Goal: Find specific page/section: Find specific page/section

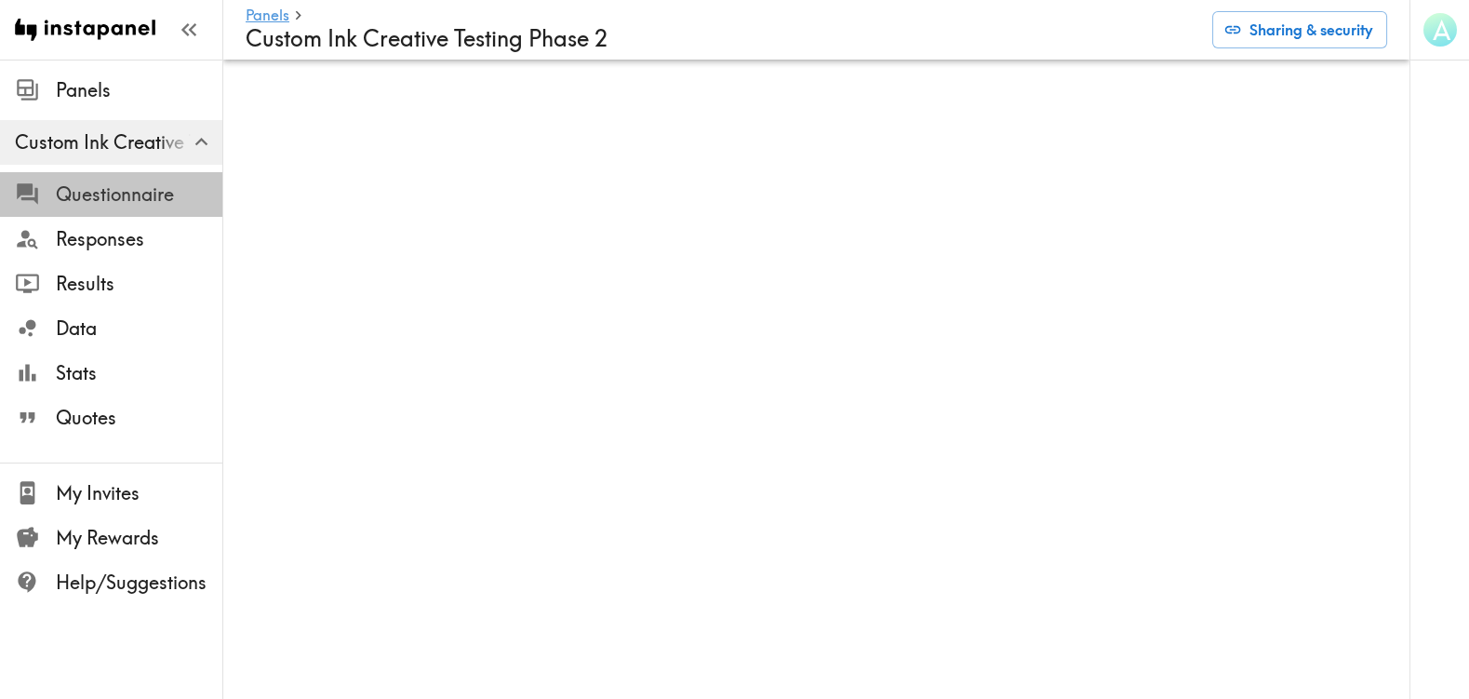
click at [127, 193] on span "Questionnaire" at bounding box center [139, 194] width 167 height 26
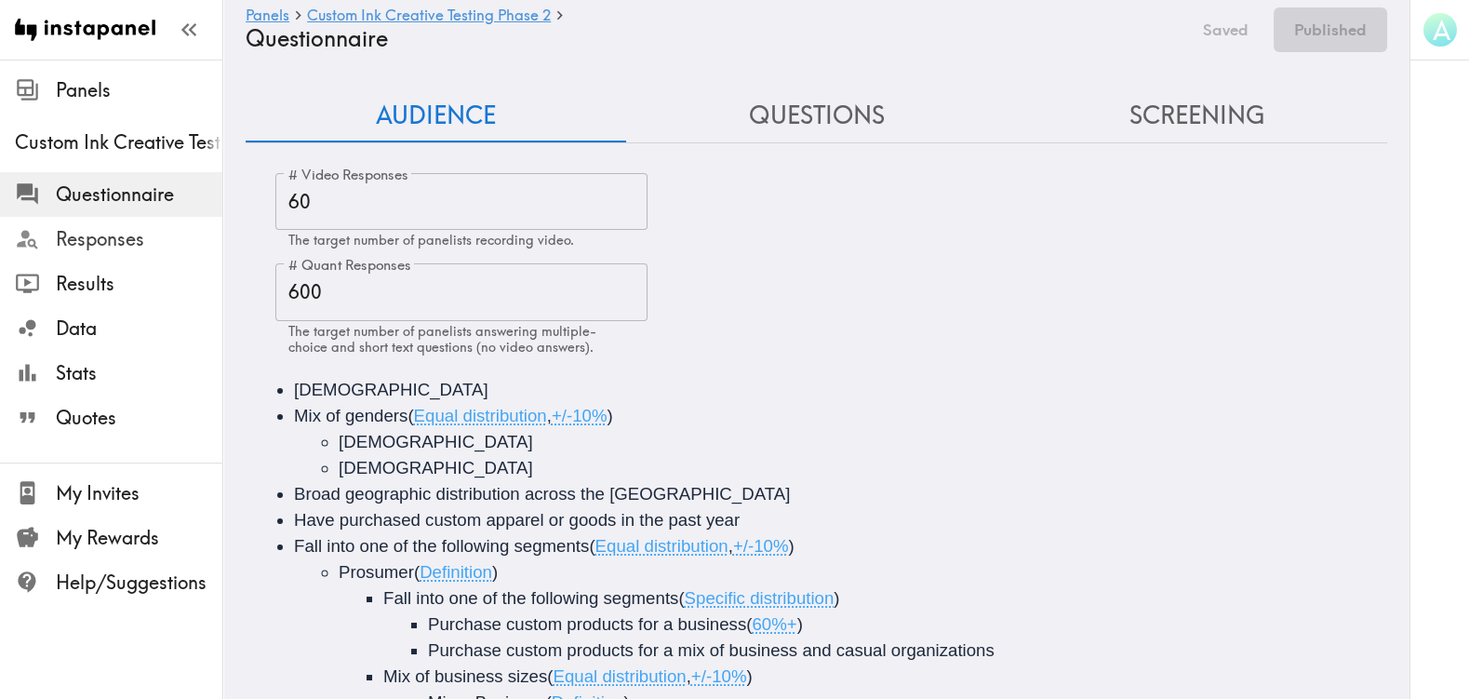
click at [133, 226] on span "Responses" at bounding box center [139, 239] width 167 height 26
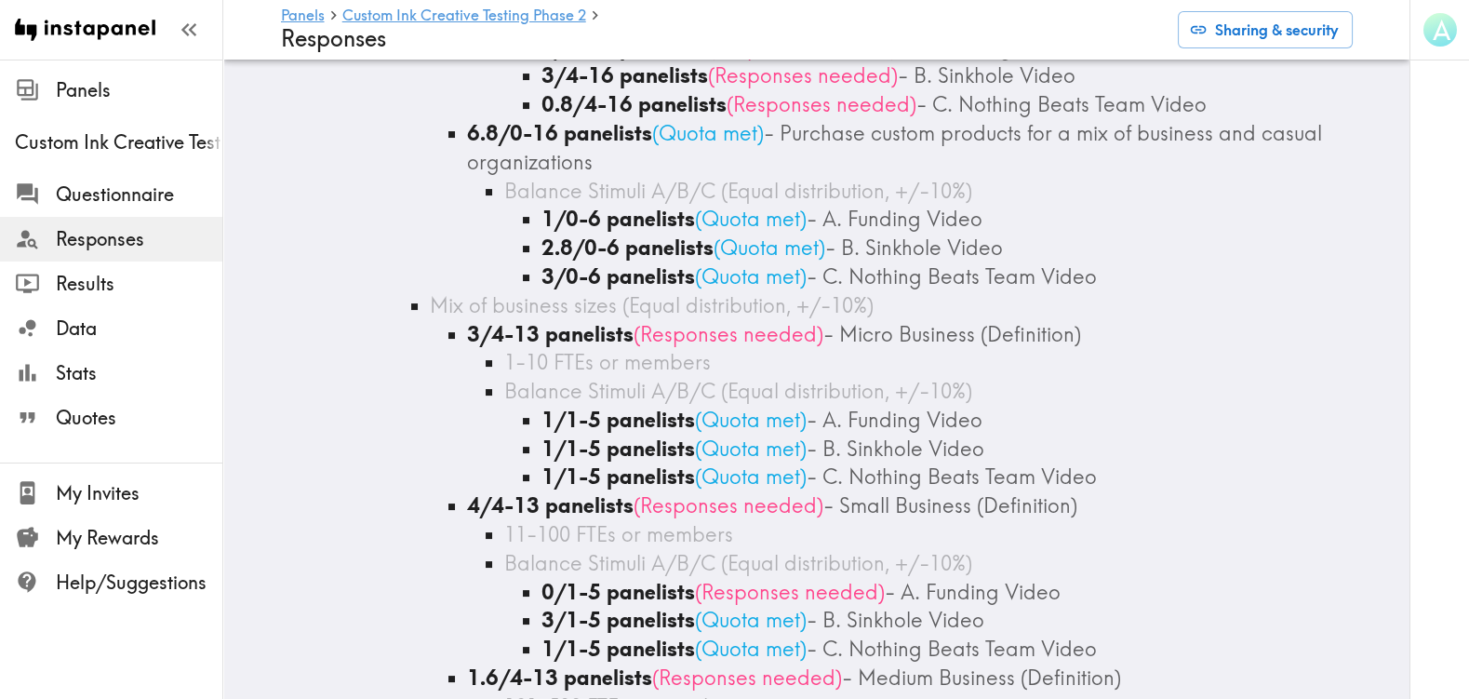
scroll to position [941, 0]
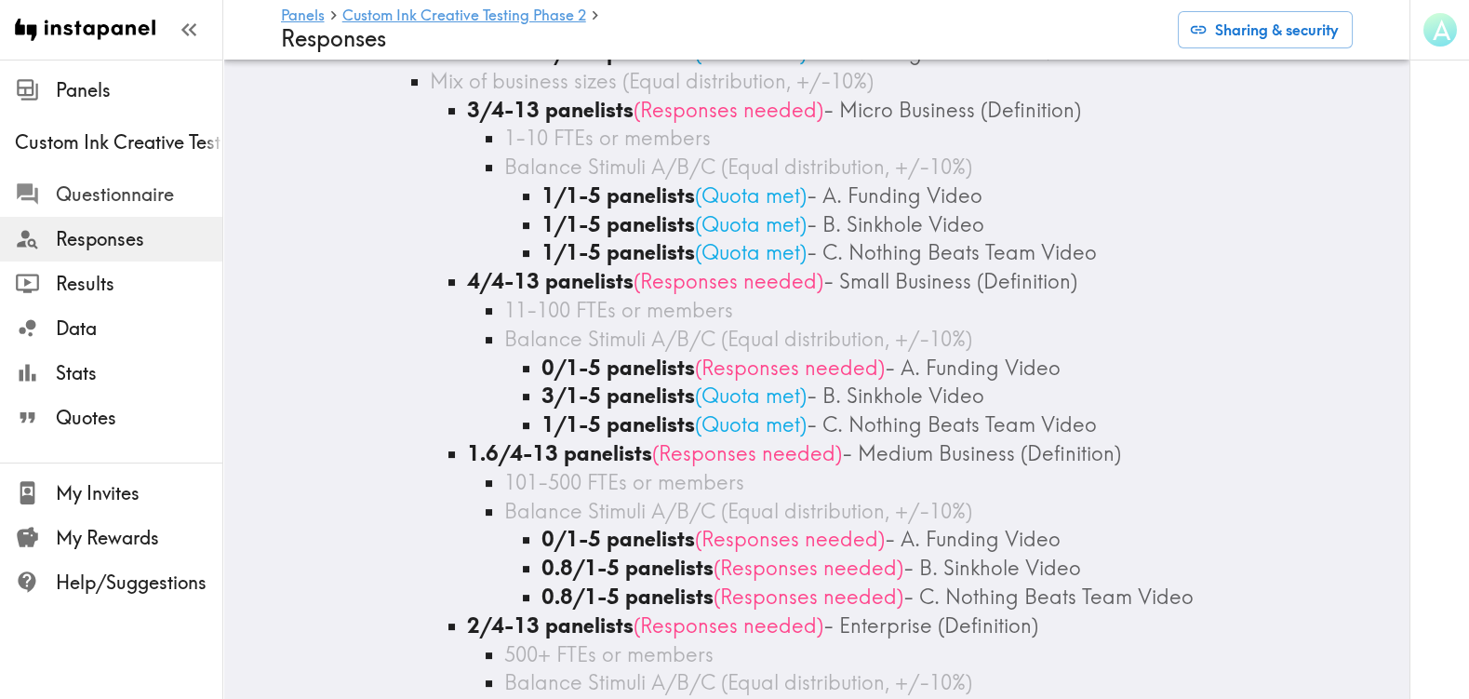
click at [141, 194] on span "Questionnaire" at bounding box center [139, 194] width 167 height 26
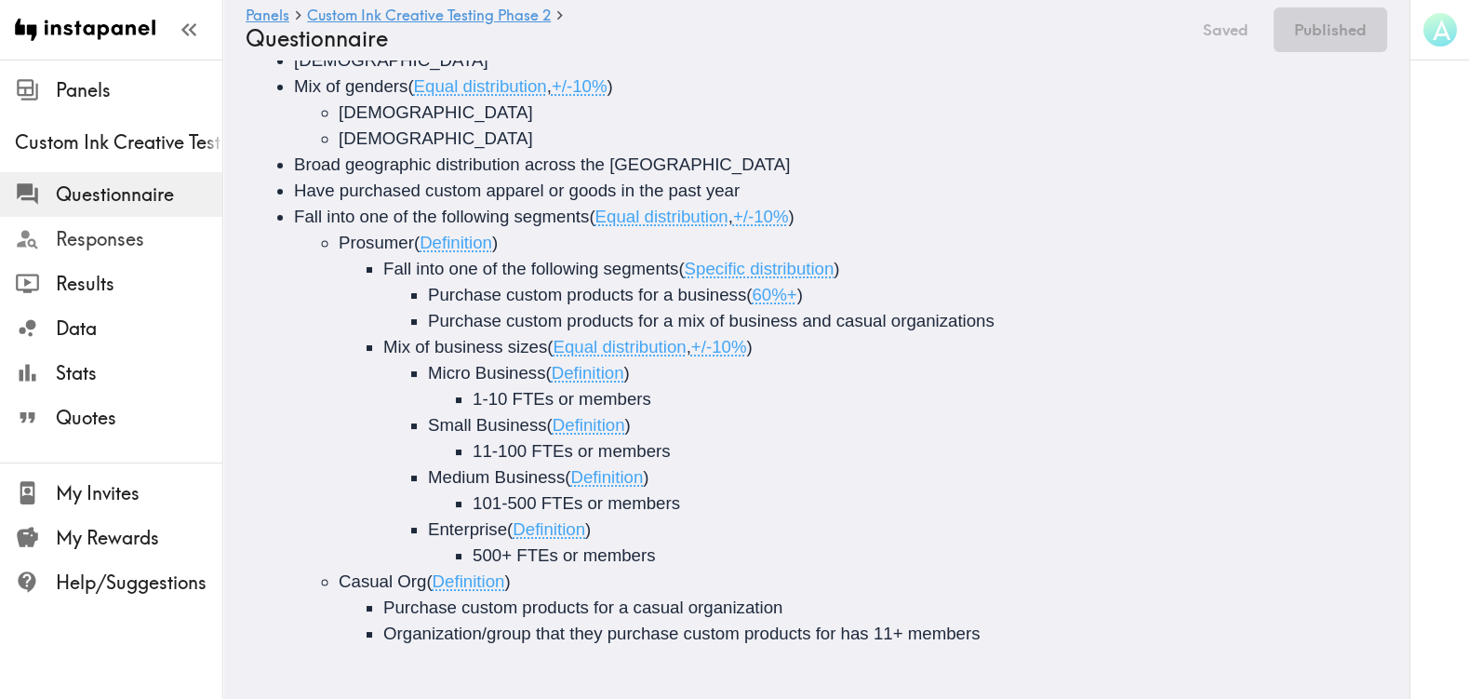
scroll to position [274, 0]
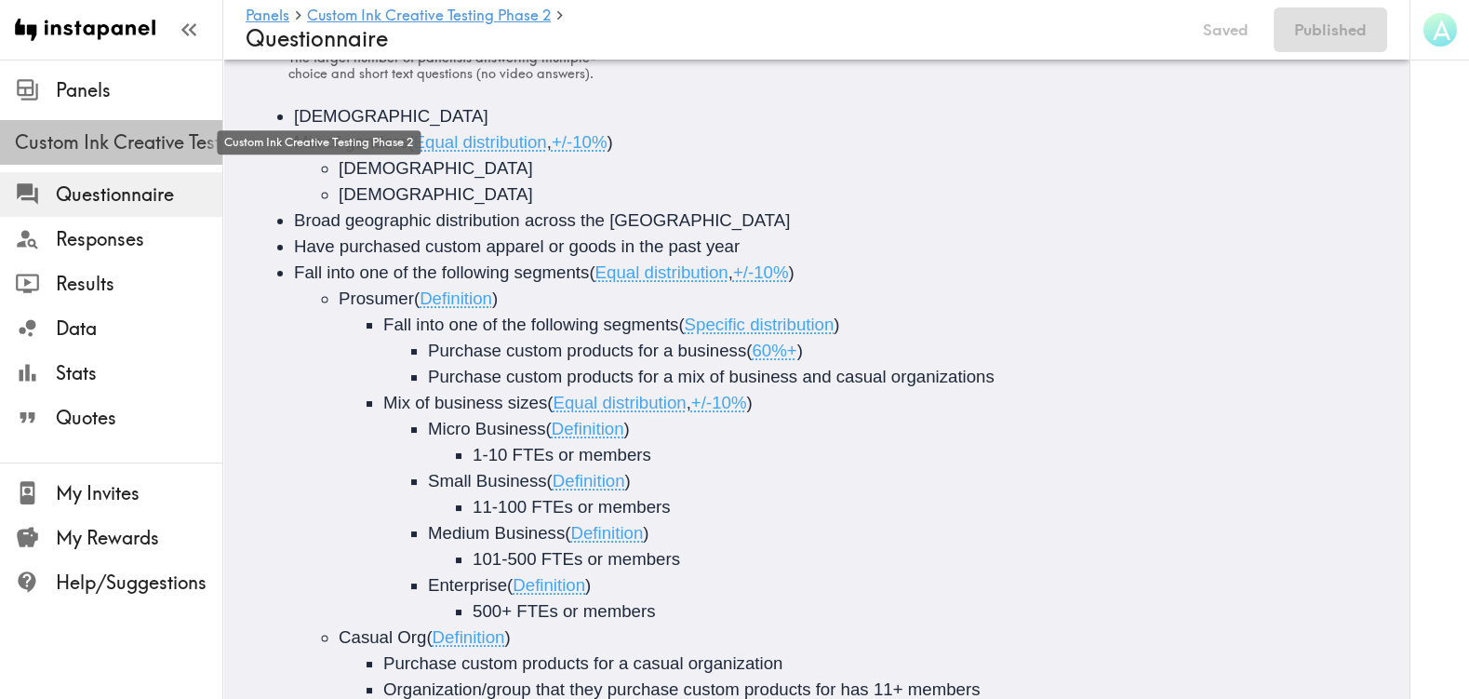
click at [139, 141] on span "Custom Ink Creative Testing Phase 2" at bounding box center [119, 142] width 208 height 26
